Goal: Task Accomplishment & Management: Manage account settings

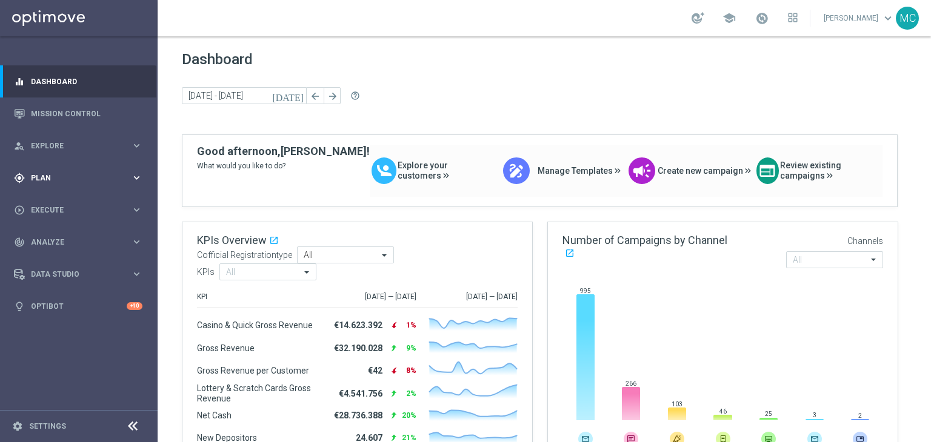
click at [105, 176] on span "Plan" at bounding box center [81, 178] width 100 height 7
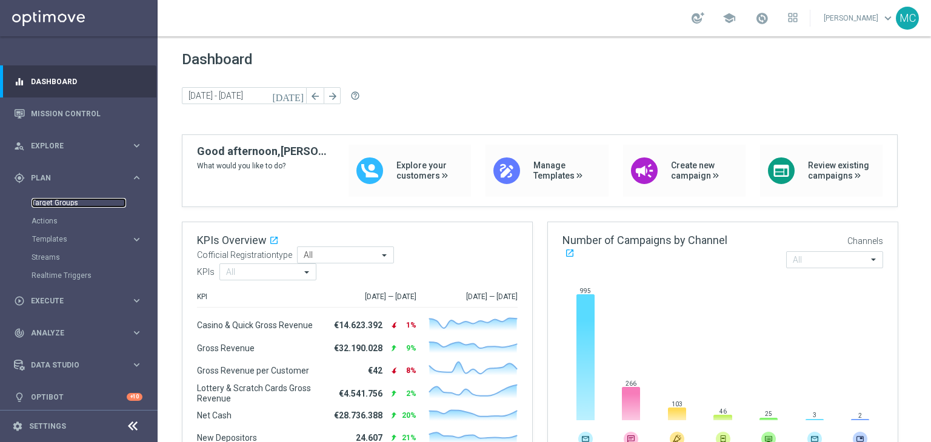
click at [72, 201] on link "Target Groups" at bounding box center [79, 203] width 95 height 10
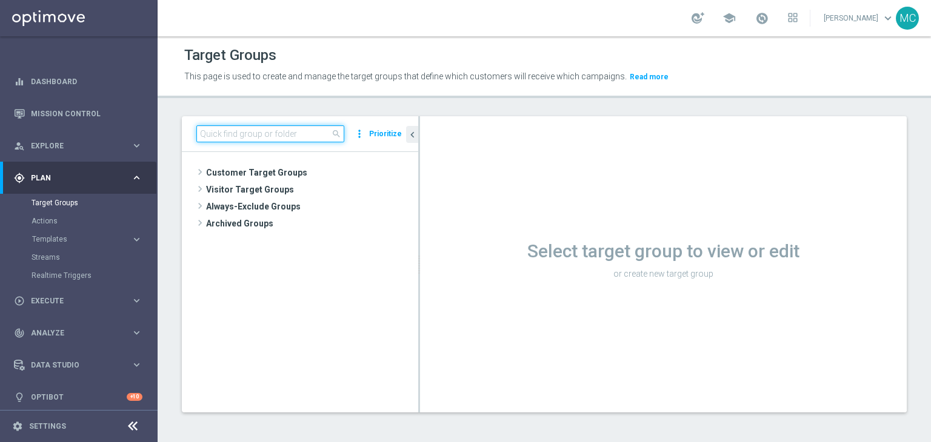
click at [239, 134] on input at bounding box center [270, 133] width 148 height 17
paste input "Churn 0-12M Talent ggr nb > 500 1st Casino lftime"
click at [239, 134] on input "Churn 0-12M Talent ggr nb > 500 1st Casino lftime" at bounding box center [270, 133] width 148 height 17
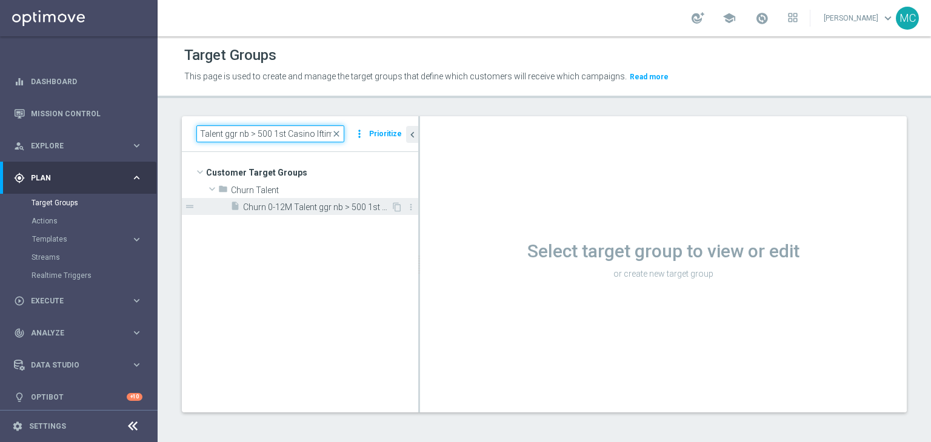
type input "Churn 0-12M Talent ggr nb > 500 1st Casino lftime"
click at [298, 211] on span "Churn 0-12M Talent ggr nb > 500 1st Casino lftime" at bounding box center [317, 207] width 148 height 10
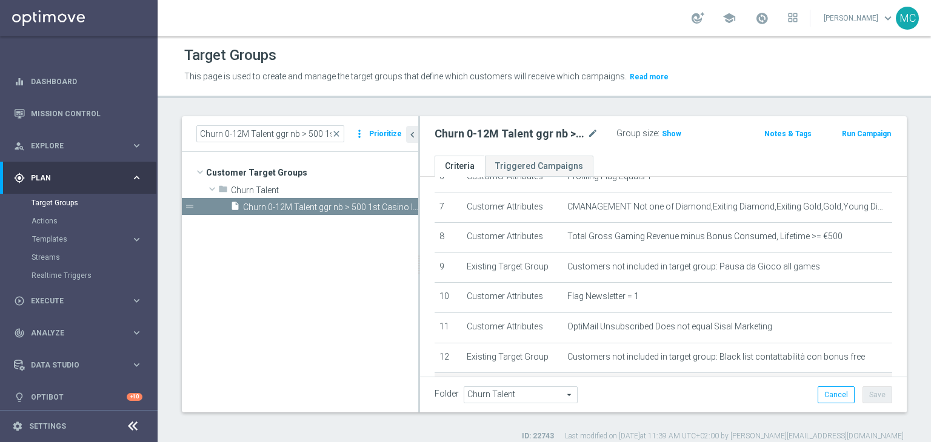
scroll to position [206, 0]
